Goal: Transaction & Acquisition: Subscribe to service/newsletter

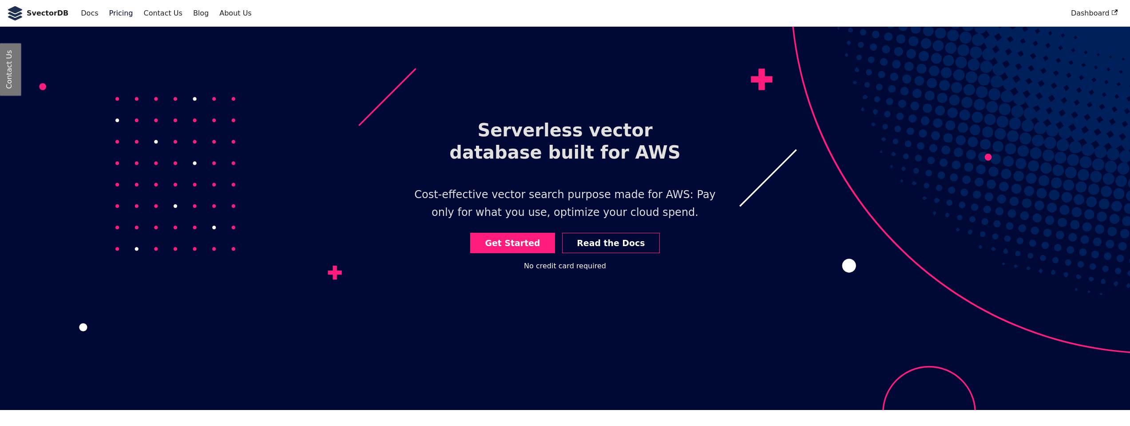
click at [118, 13] on link "Pricing" at bounding box center [121, 13] width 35 height 15
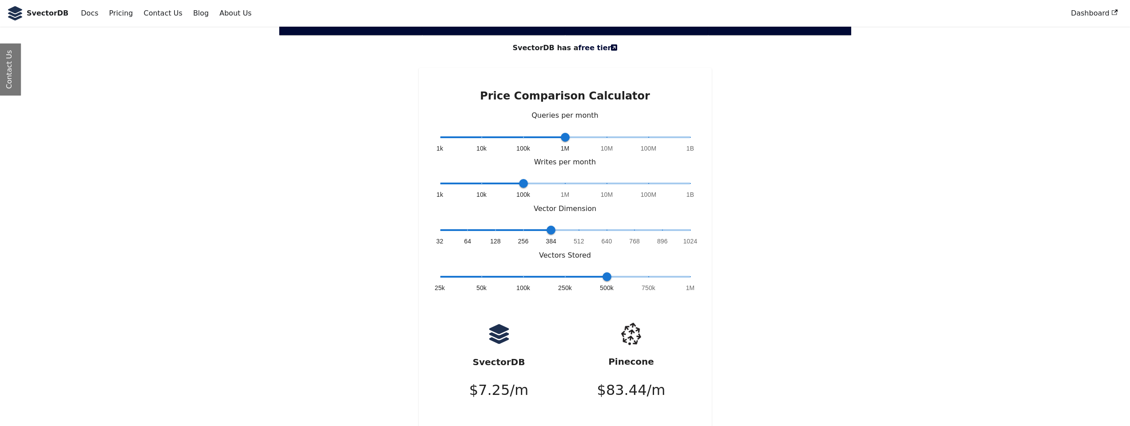
scroll to position [1996, 0]
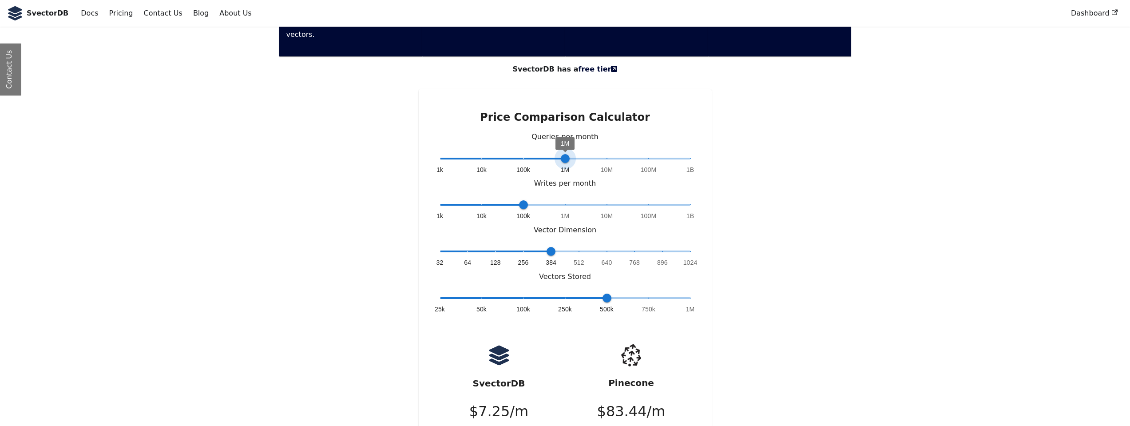
type input "*"
drag, startPoint x: 564, startPoint y: 144, endPoint x: 481, endPoint y: 147, distance: 83.5
click at [481, 154] on span "10k" at bounding box center [481, 158] width 9 height 9
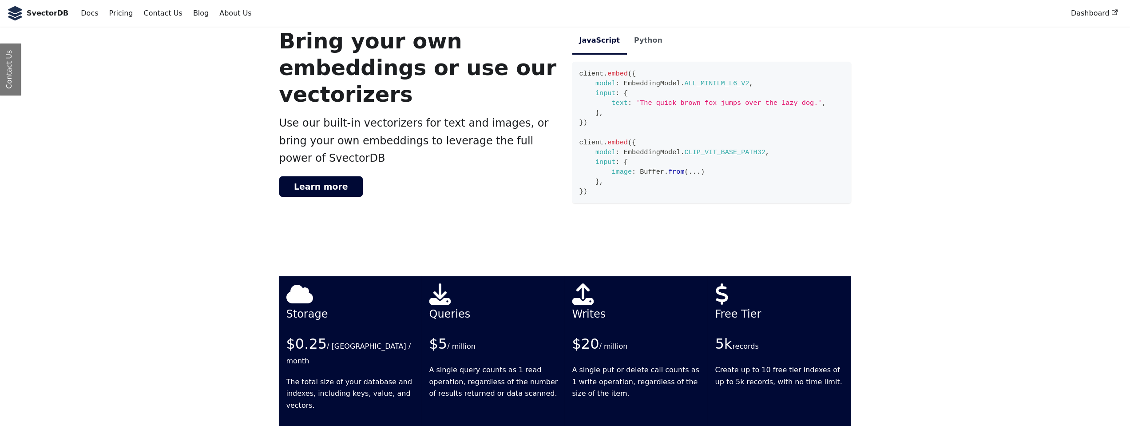
scroll to position [1596, 0]
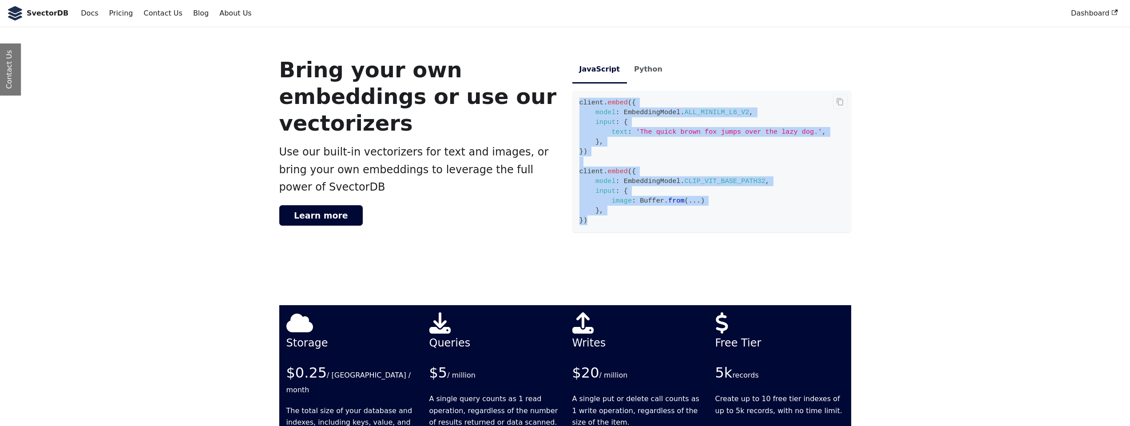
drag, startPoint x: 608, startPoint y: 215, endPoint x: 577, endPoint y: 104, distance: 115.3
click at [577, 104] on code "client . embed ( { model : EmbeddingModel . ALL_MINILM_L6_V2 , input : { text :…" at bounding box center [711, 161] width 279 height 141
click at [621, 174] on code "client . embed ( { model : EmbeddingModel . ALL_MINILM_L6_V2 , input : { text :…" at bounding box center [711, 161] width 279 height 141
